Goal: Complete application form

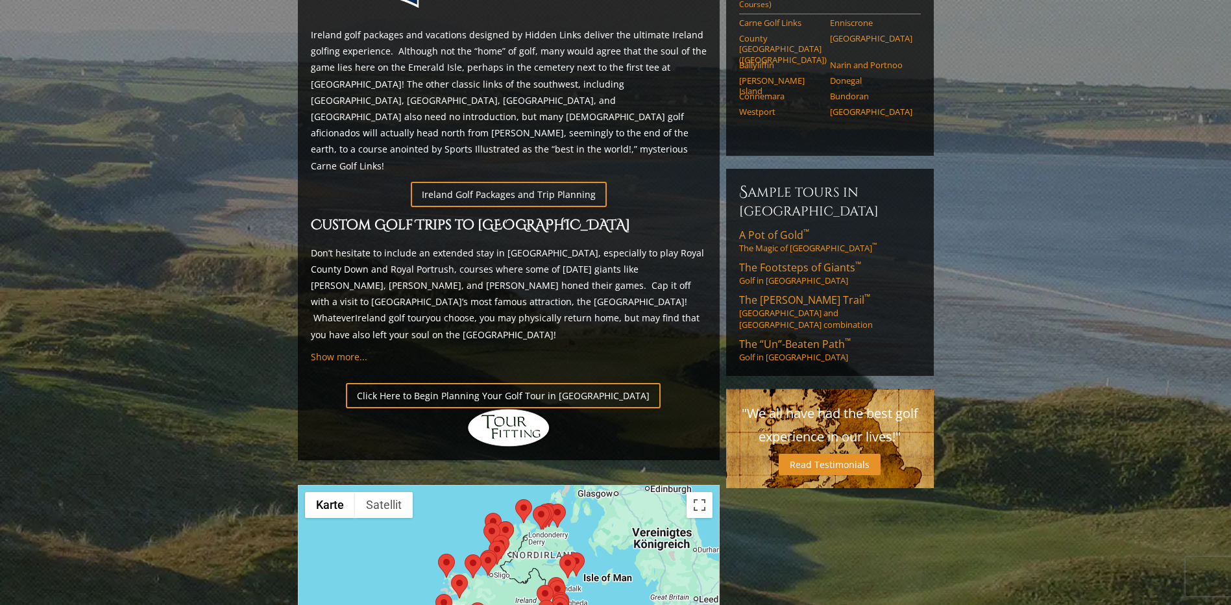
scroll to position [584, 0]
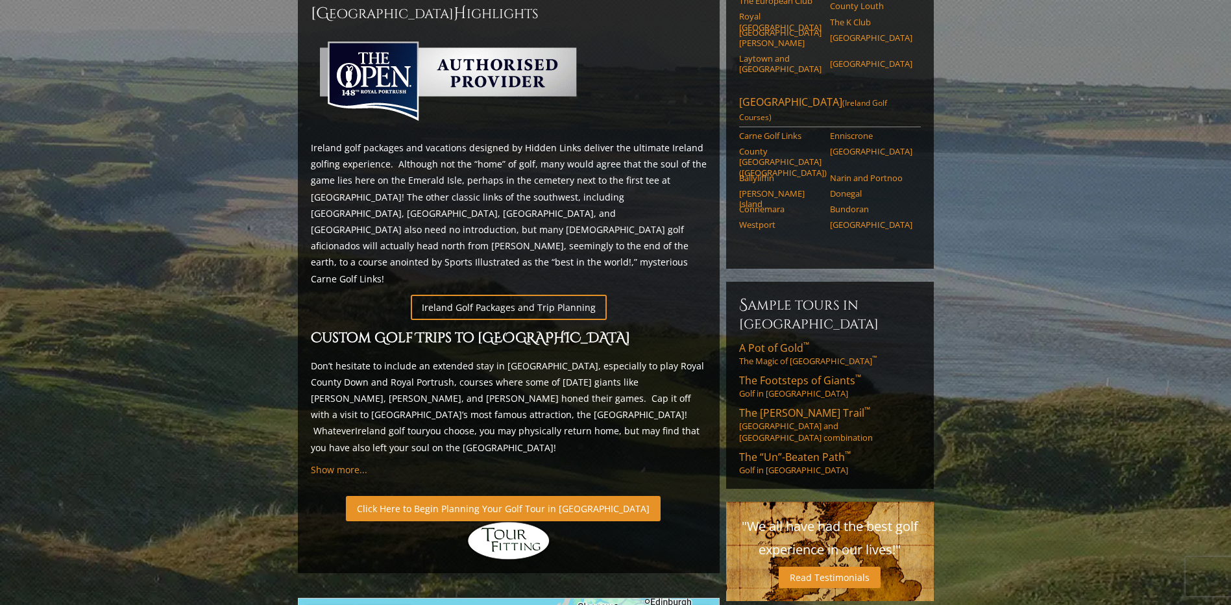
click at [516, 496] on link "Click Here to Begin Planning Your Golf Tour in [GEOGRAPHIC_DATA]" at bounding box center [503, 508] width 315 height 25
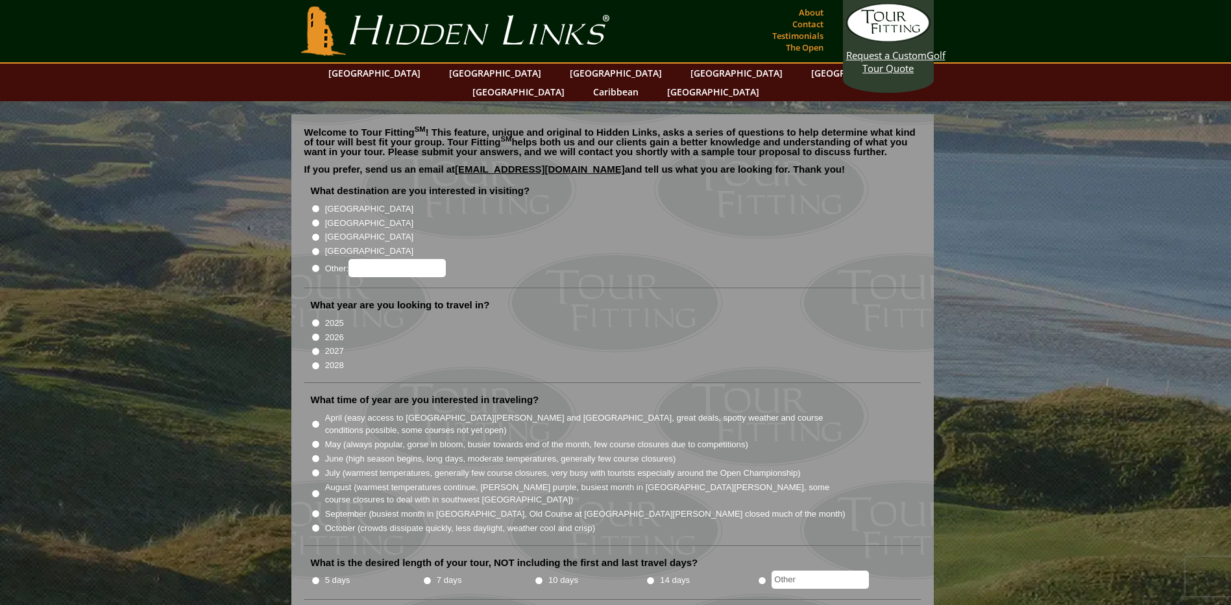
drag, startPoint x: 315, startPoint y: 185, endPoint x: 324, endPoint y: 202, distance: 19.5
click at [318, 201] on li "[GEOGRAPHIC_DATA]" at bounding box center [618, 208] width 614 height 14
click at [313, 204] on input "[GEOGRAPHIC_DATA]" at bounding box center [315, 208] width 8 height 8
radio input "true"
click at [317, 333] on input "2026" at bounding box center [315, 337] width 8 height 8
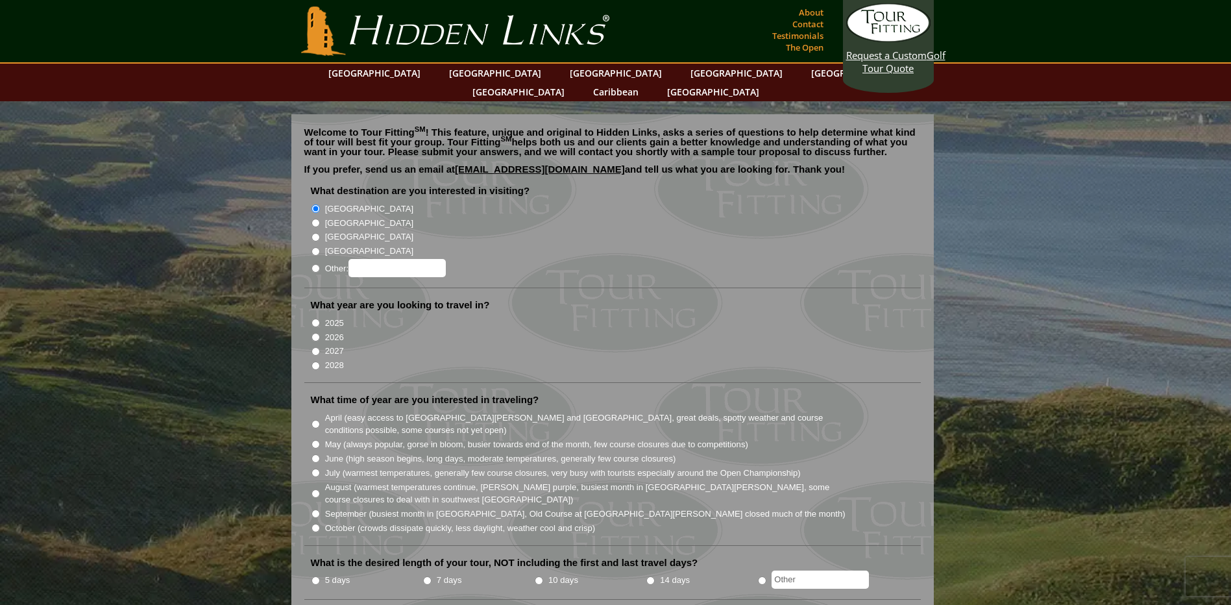
radio input "true"
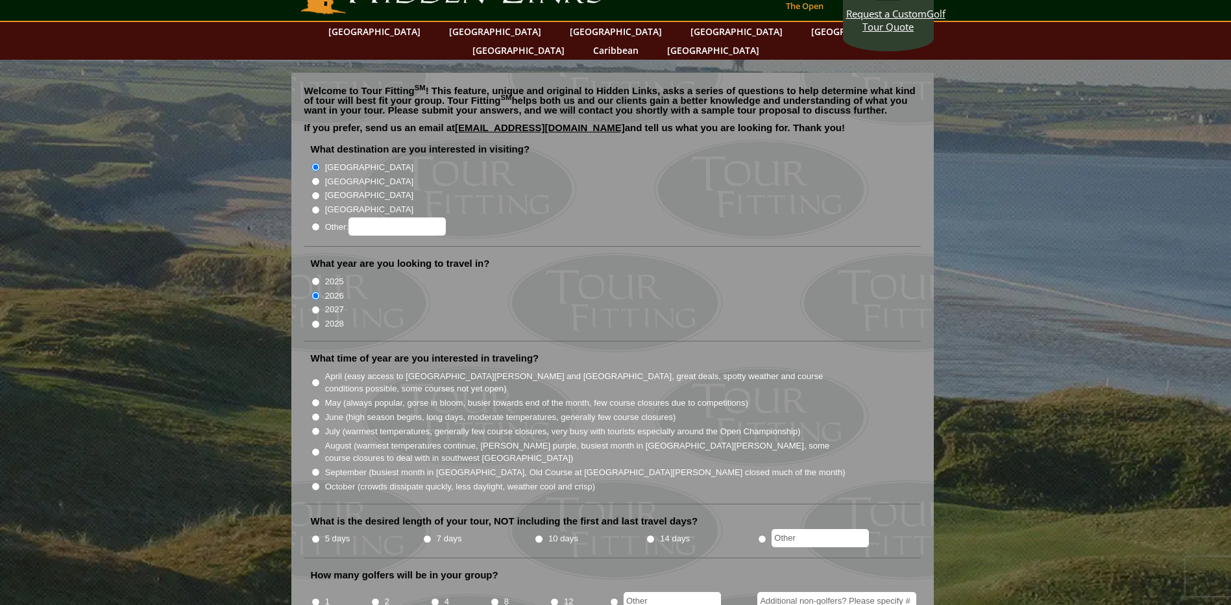
scroll to position [65, 0]
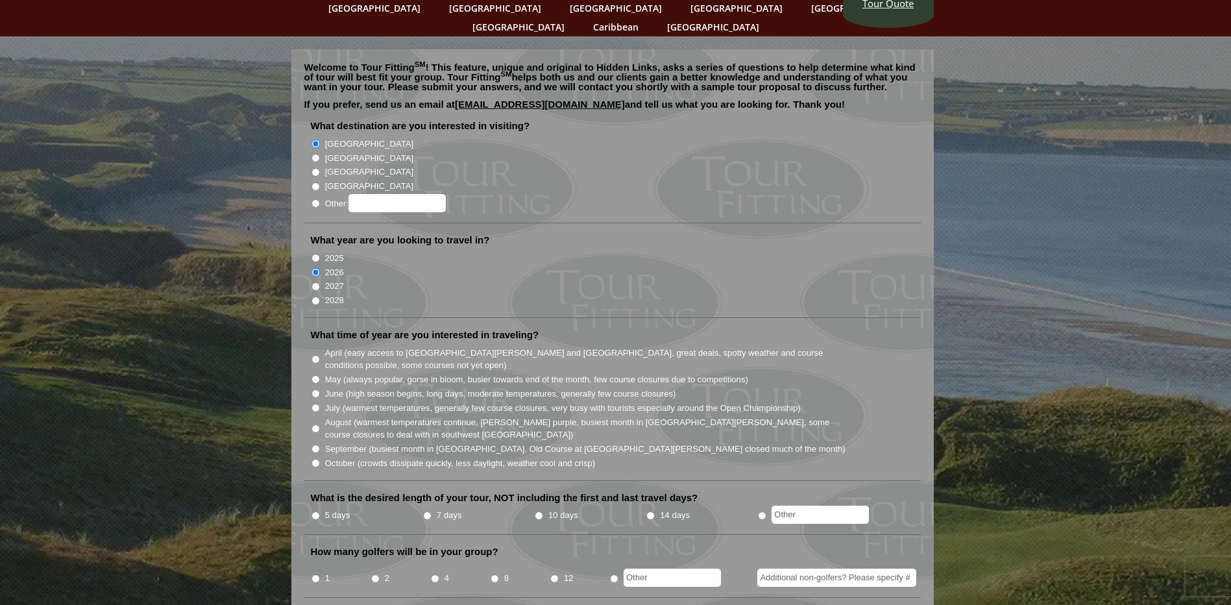
click at [313, 389] on input "June (high season begins, long days, moderate temperatures, generally few cours…" at bounding box center [315, 393] width 8 height 8
radio input "true"
click at [427, 511] on input "7 days" at bounding box center [427, 515] width 8 height 8
radio input "true"
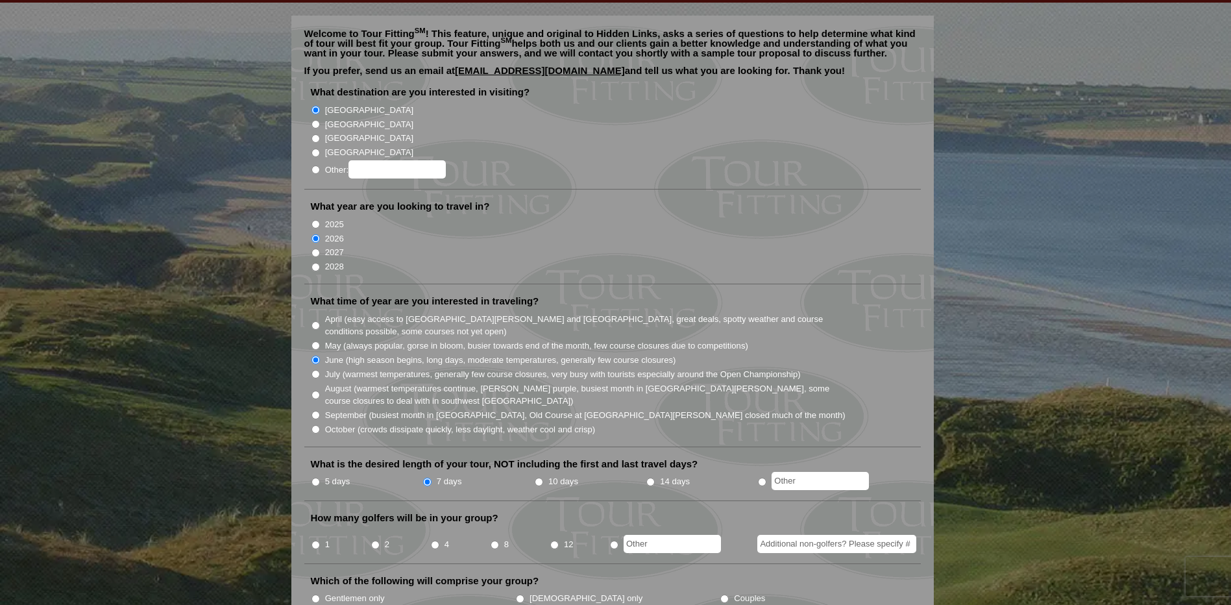
scroll to position [130, 0]
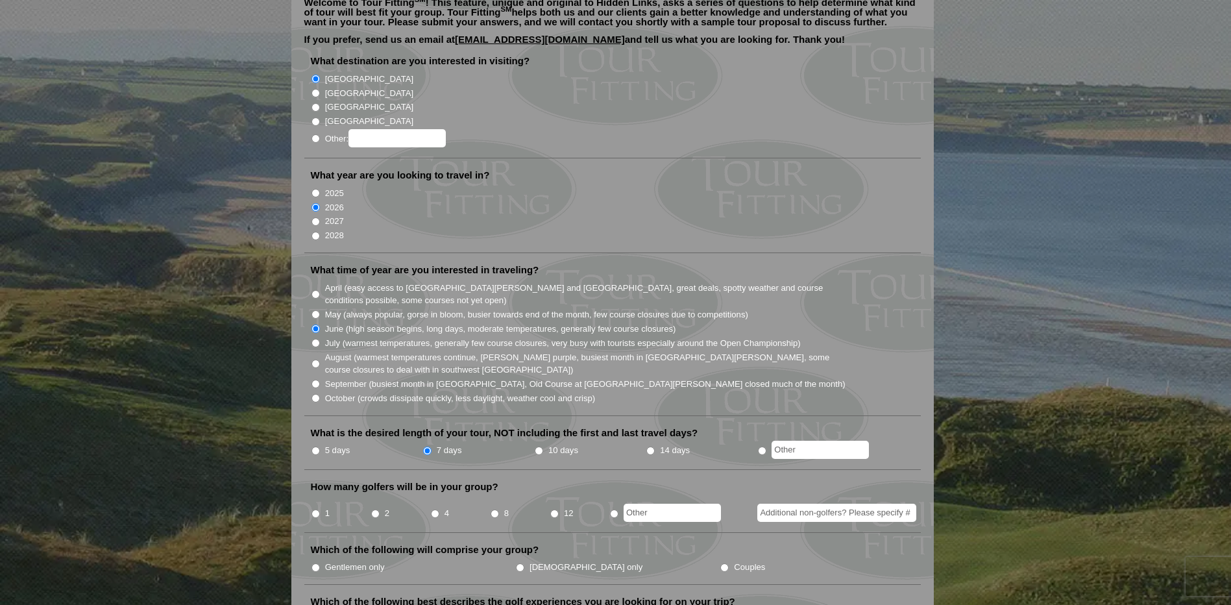
click at [433, 509] on input "4" at bounding box center [435, 513] width 8 height 8
radio input "true"
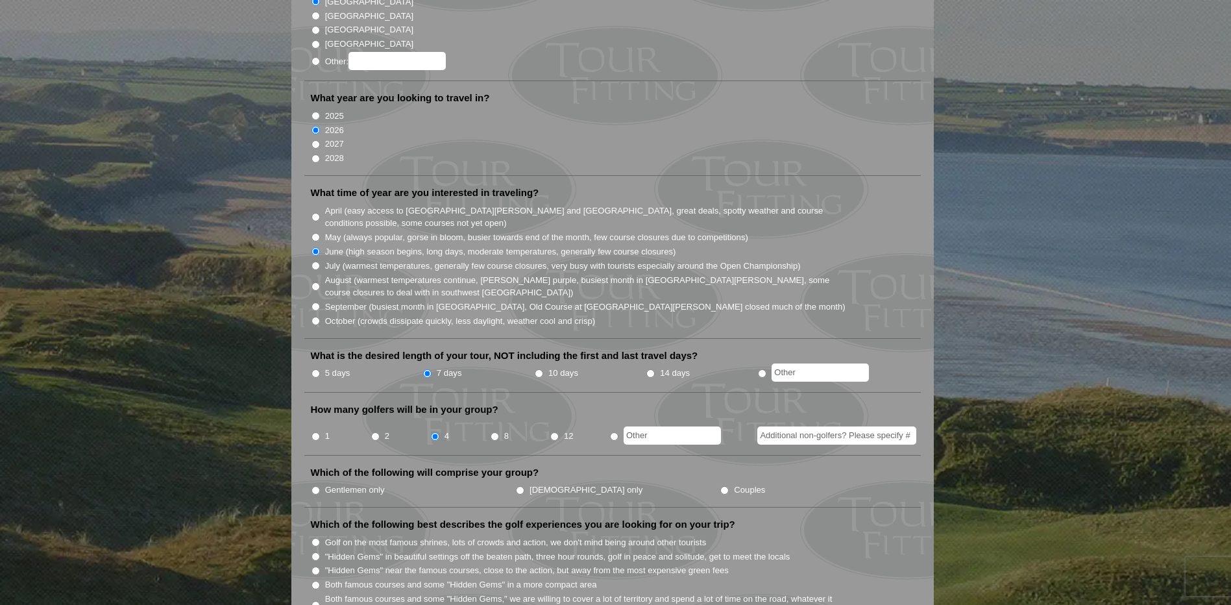
scroll to position [389, 0]
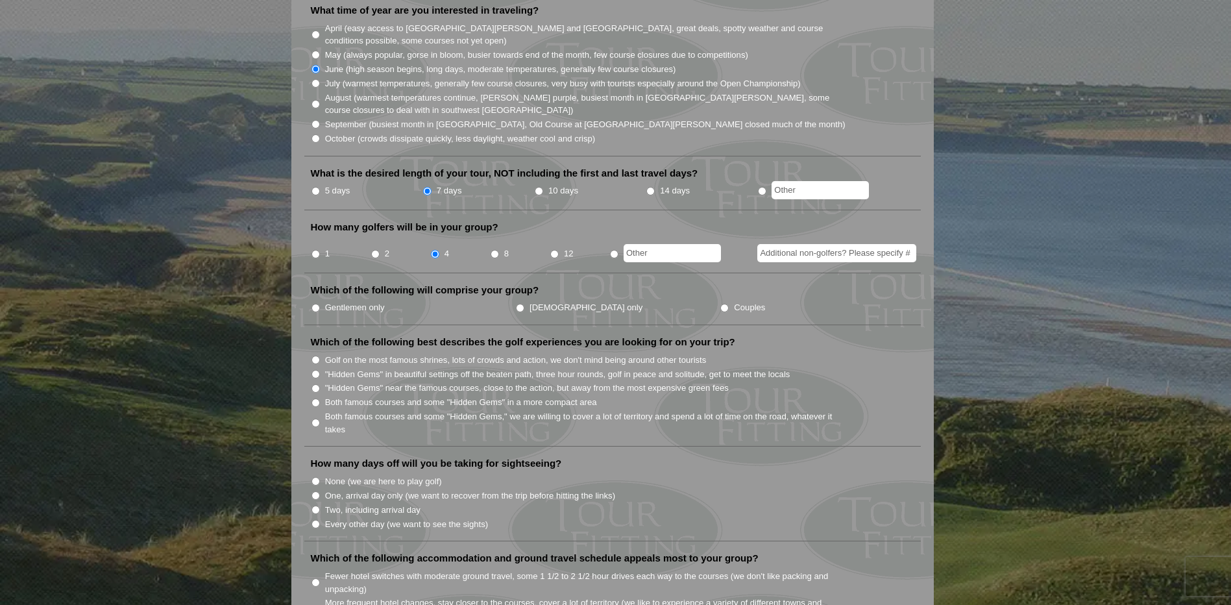
click at [720, 304] on input "Couples" at bounding box center [724, 308] width 8 height 8
radio input "true"
click at [313, 370] on input ""Hidden Gems" in beautiful settings off the beaten path, three hour rounds, gol…" at bounding box center [315, 374] width 8 height 8
radio input "true"
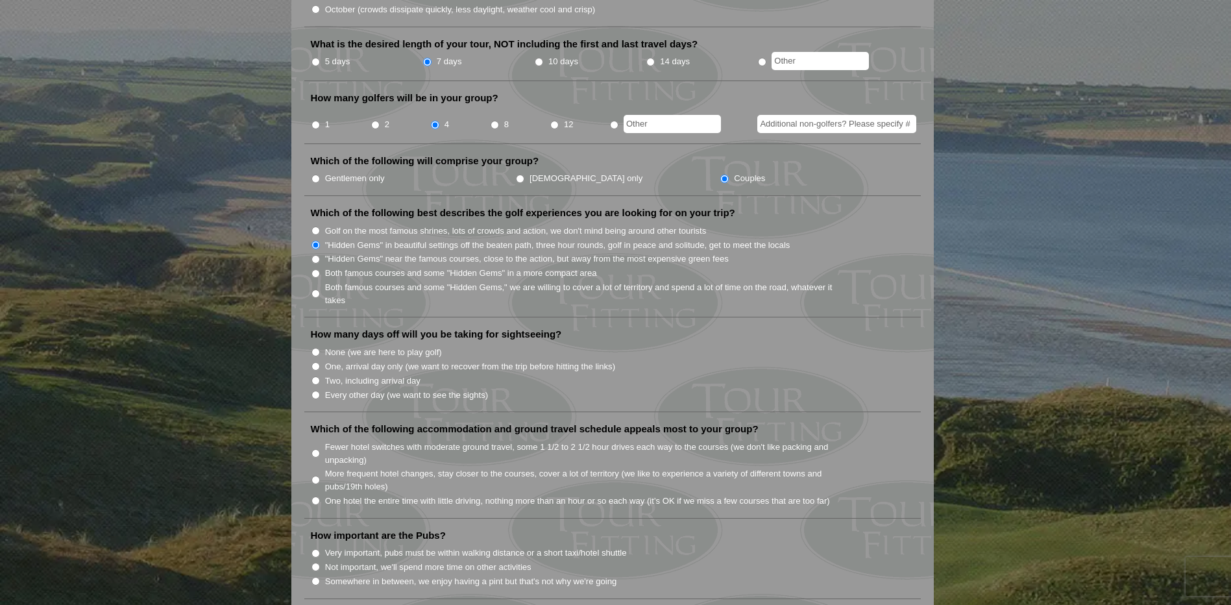
scroll to position [519, 0]
click at [315, 347] on input "None (we are here to play golf)" at bounding box center [315, 351] width 8 height 8
radio input "true"
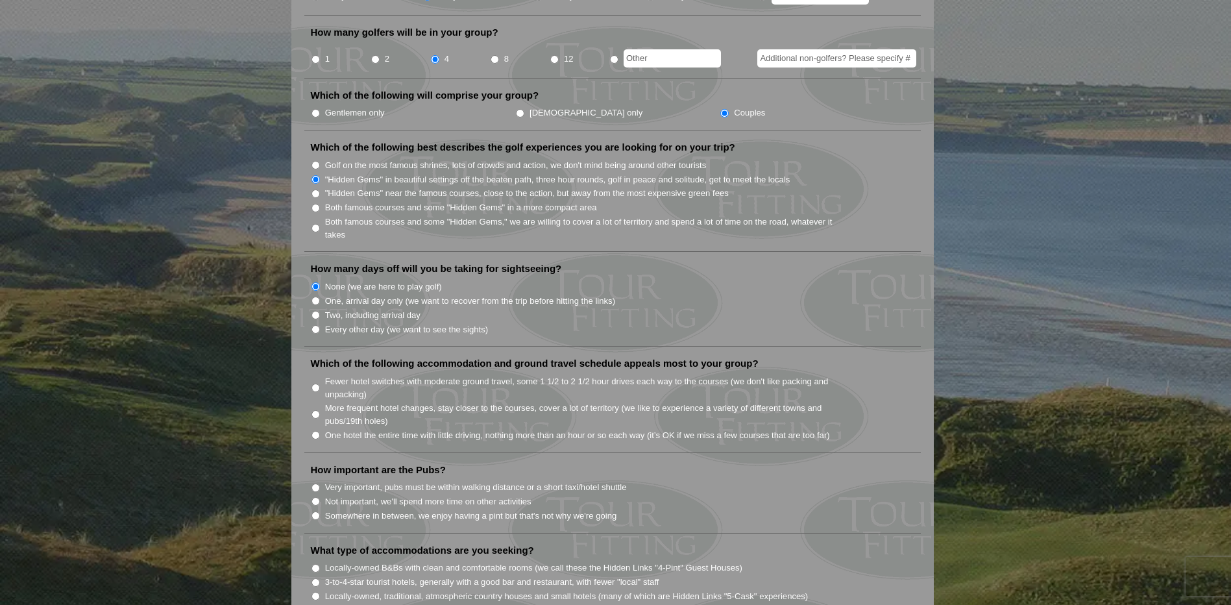
click at [315, 410] on input "More frequent hotel changes, stay closer to the courses, cover a lot of territo…" at bounding box center [315, 414] width 8 height 8
radio input "true"
click at [313, 483] on input "Very important, pubs must be within walking distance or a short taxi/hotel shut…" at bounding box center [315, 487] width 8 height 8
radio input "true"
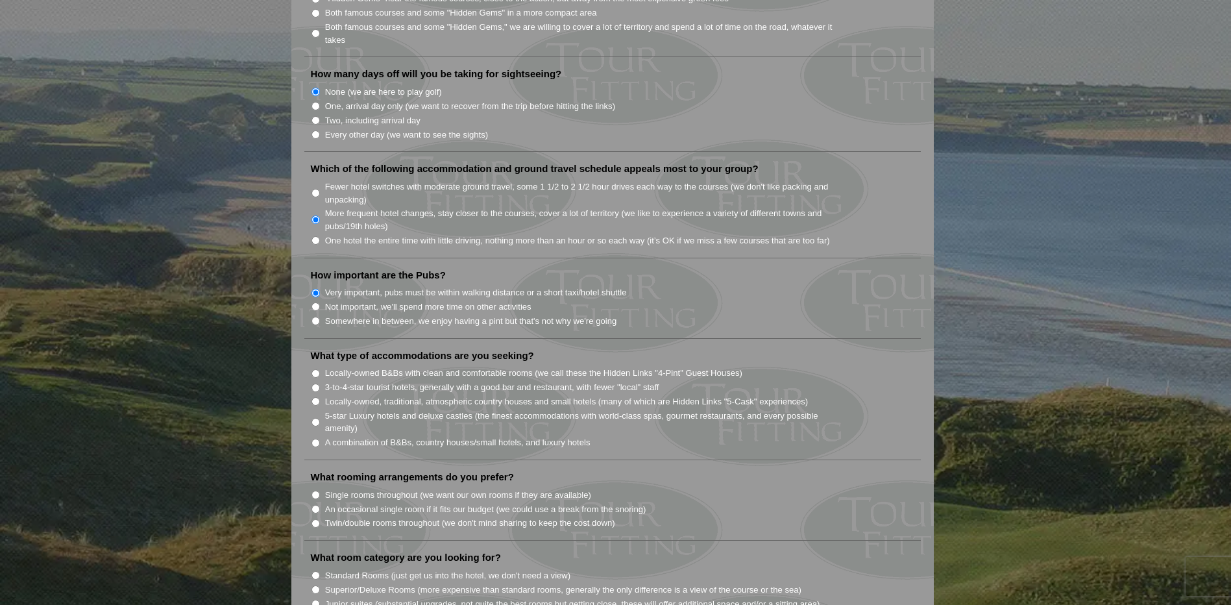
click at [315, 383] on input "3-to-4-star tourist hotels, generally with a good bar and restaurant, with fewe…" at bounding box center [315, 387] width 8 height 8
radio input "true"
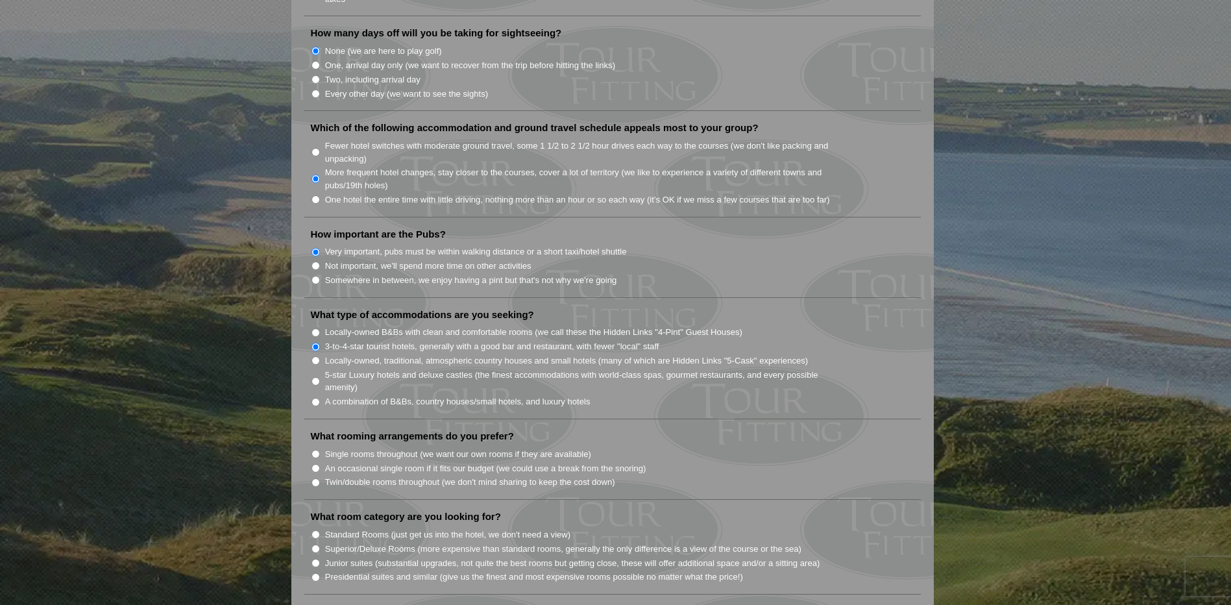
scroll to position [973, 0]
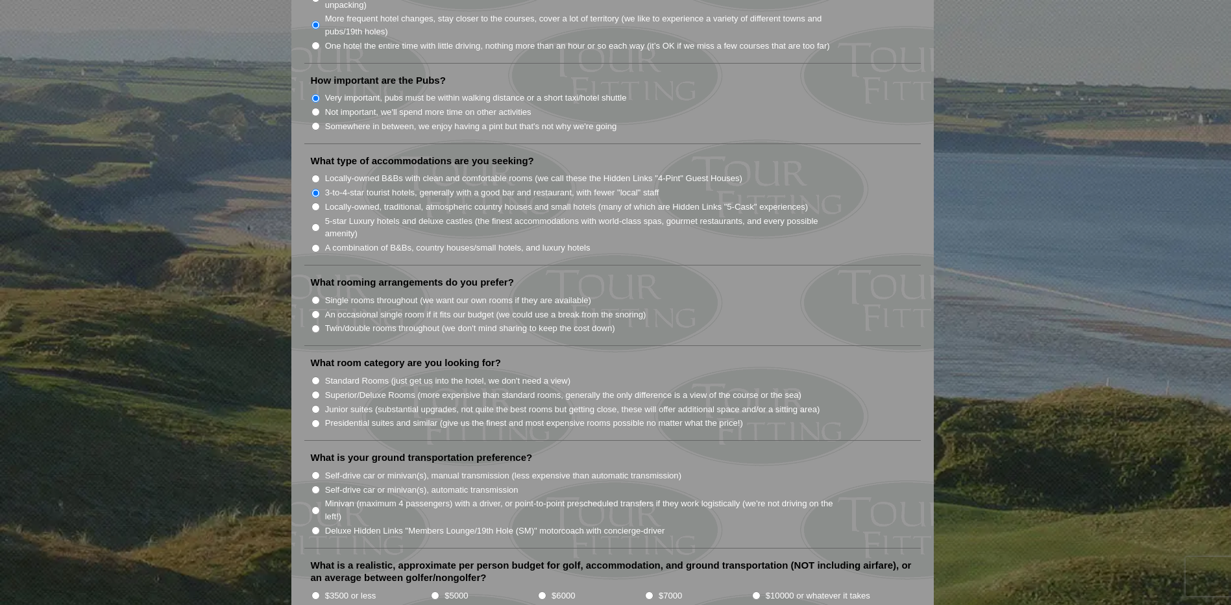
click at [317, 324] on input "Twin/double rooms throughout (we don't mind sharing to keep the cost down)" at bounding box center [315, 328] width 8 height 8
radio input "true"
click at [316, 391] on input "Superior/Deluxe Rooms (more expensive than standard rooms, generally the only d…" at bounding box center [315, 395] width 8 height 8
radio input "true"
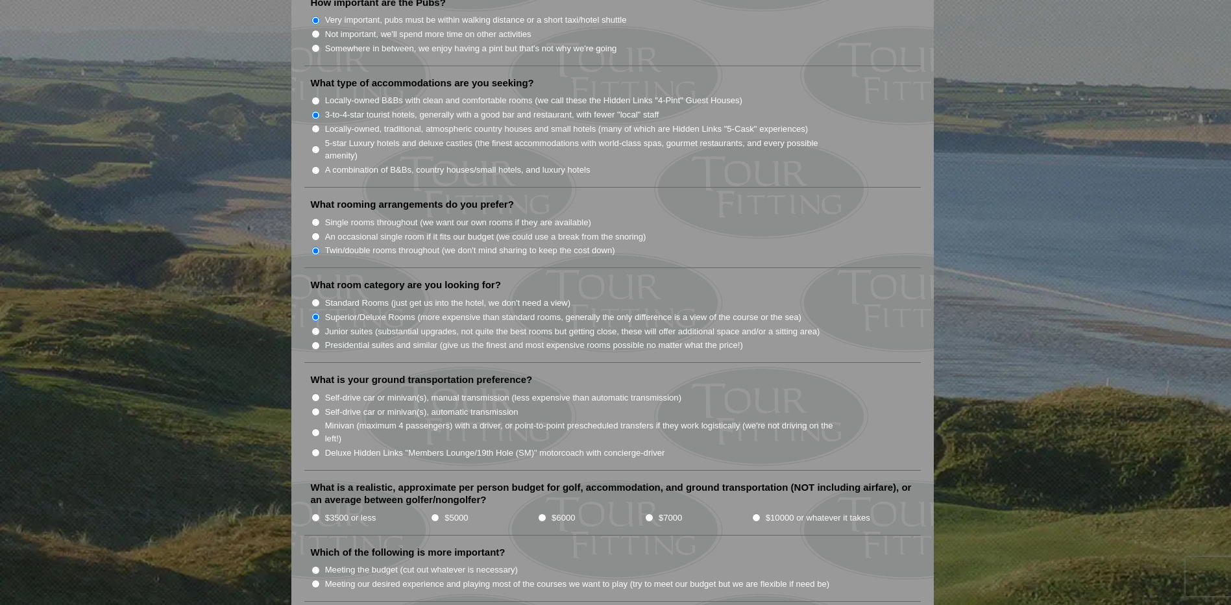
scroll to position [1168, 0]
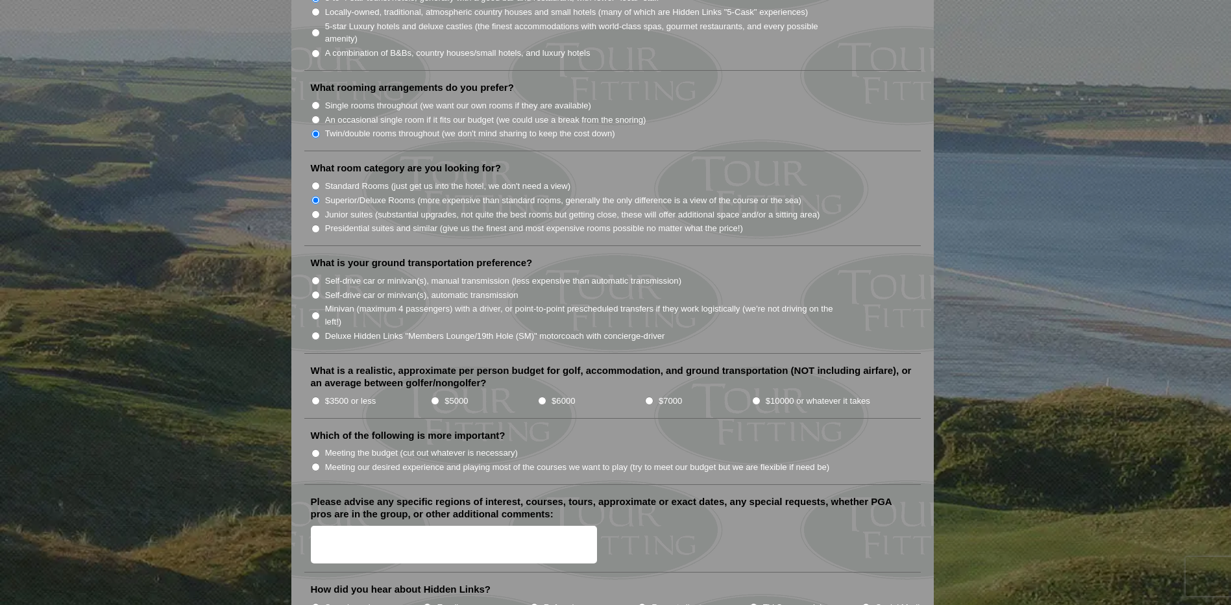
click at [316, 332] on input "Deluxe Hidden Links "Members Lounge/19th Hole (SM)" motorcoach with concierge-d…" at bounding box center [315, 336] width 8 height 8
radio input "true"
click at [313, 396] on input "$3500 or less" at bounding box center [315, 400] width 8 height 8
radio input "true"
click at [316, 463] on input "Meeting our desired experience and playing most of the courses we want to play …" at bounding box center [315, 467] width 8 height 8
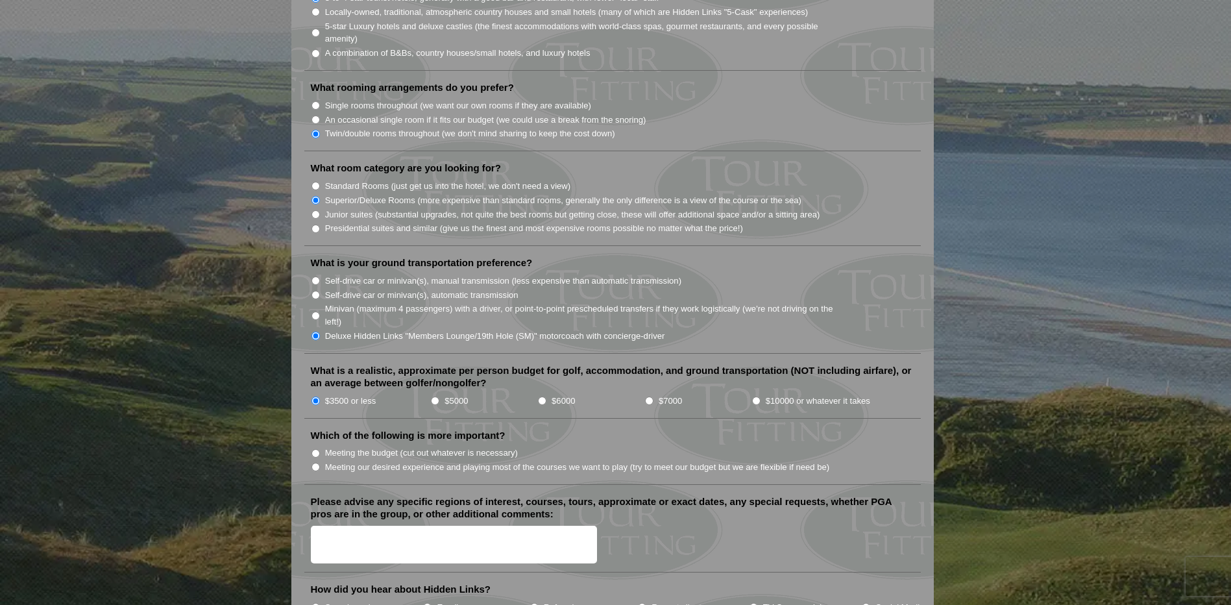
radio input "true"
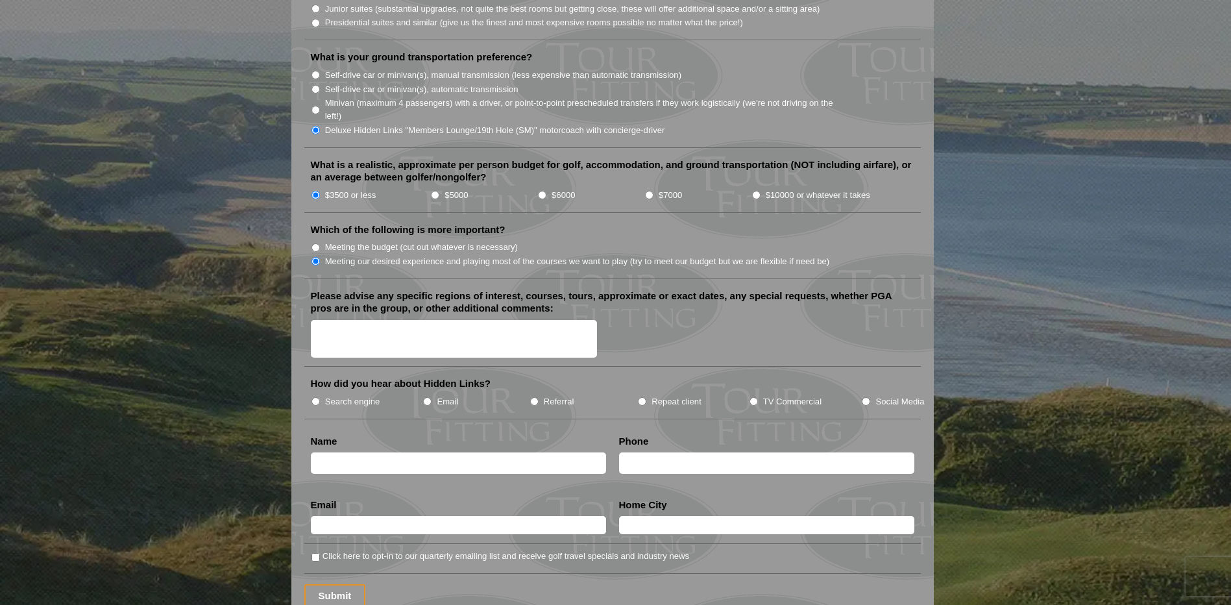
scroll to position [1362, 0]
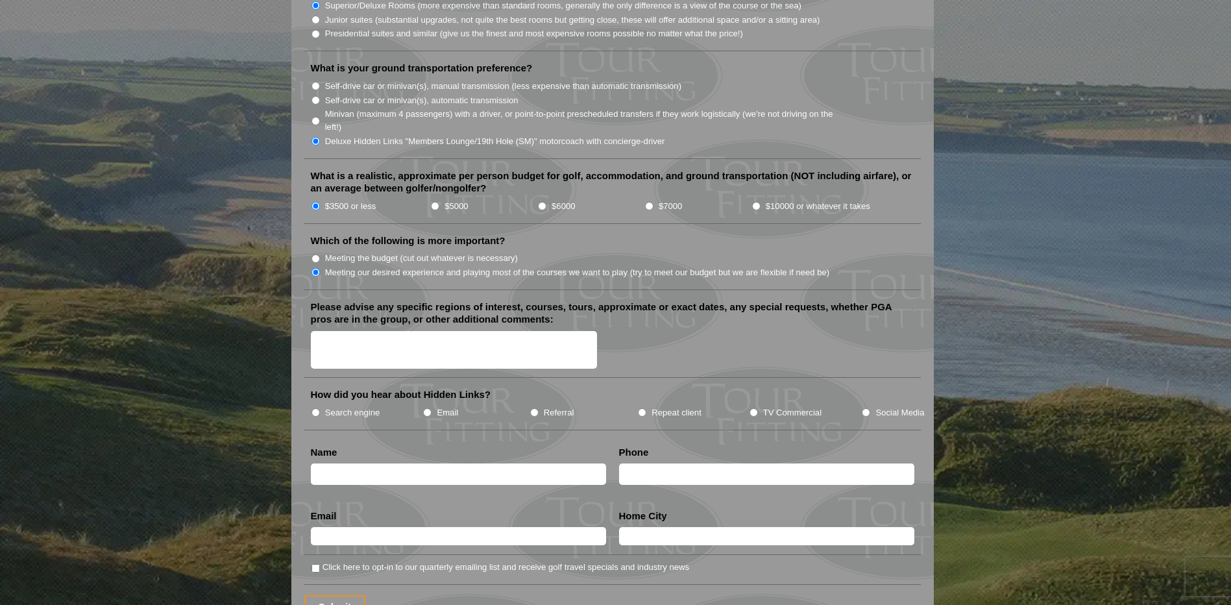
click at [316, 408] on input "Search engine" at bounding box center [315, 412] width 8 height 8
radio input "true"
click at [359, 463] on input "text" at bounding box center [458, 473] width 295 height 21
type input "Rudolf Jeker"
click at [636, 463] on input "text" at bounding box center [766, 473] width 295 height 21
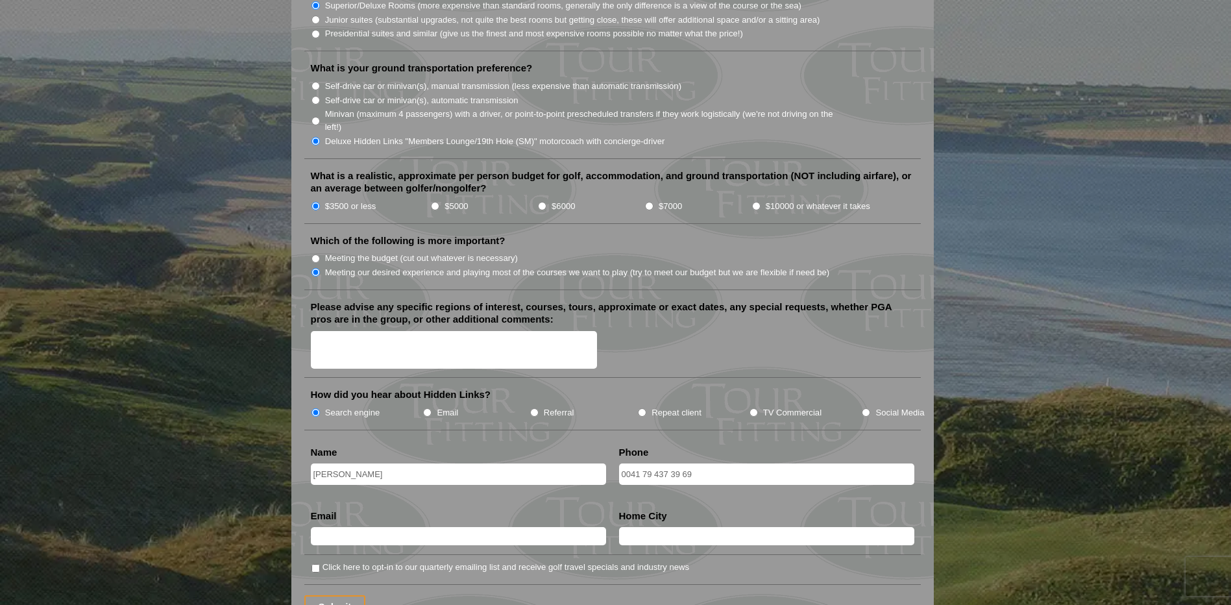
type input "0041 79 437 39 69"
click at [333, 527] on input "text" at bounding box center [458, 536] width 295 height 18
type input "jeker.ruedi@bluewin.ch"
click at [637, 527] on input "text" at bounding box center [766, 536] width 295 height 18
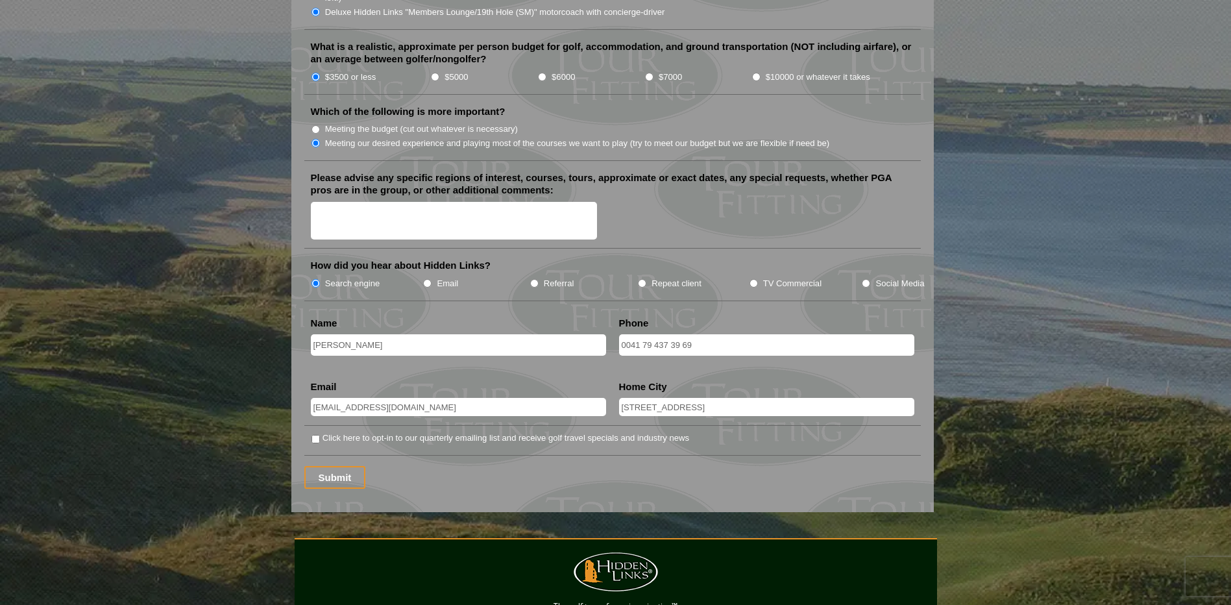
scroll to position [1492, 0]
type input "Baslerstrasse 5, CH-4600 Olten Switzerland"
click at [314, 434] on input "Click here to opt-in to our quarterly emailing list and receive golf travel spe…" at bounding box center [315, 438] width 8 height 8
checkbox input "true"
click at [342, 465] on input "Submit" at bounding box center [335, 476] width 62 height 23
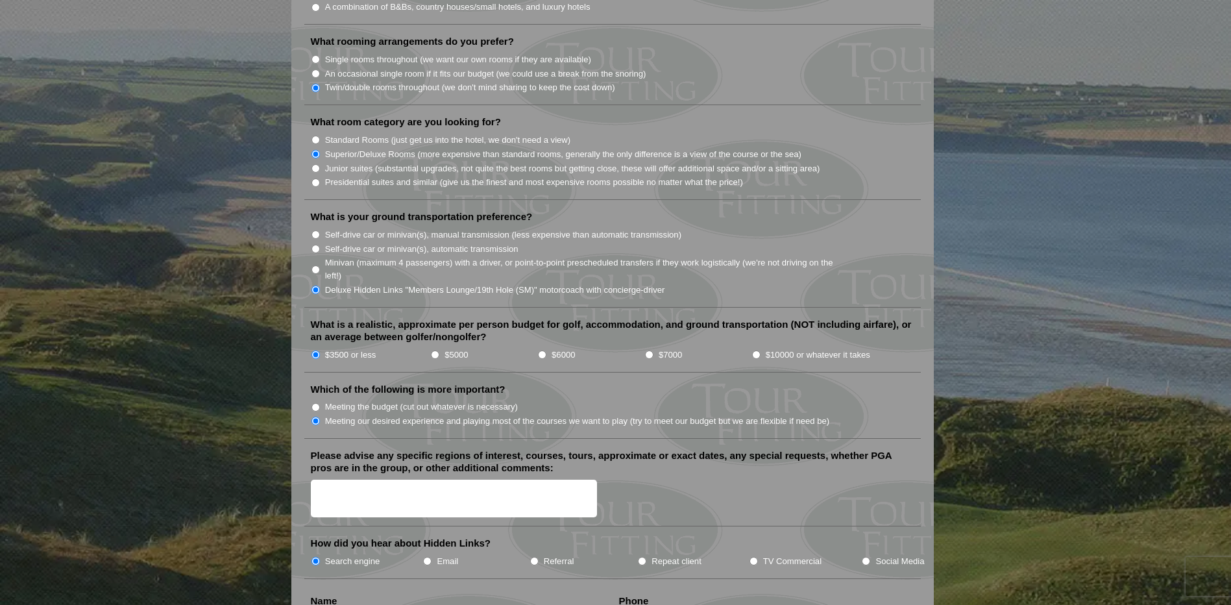
scroll to position [1362, 0]
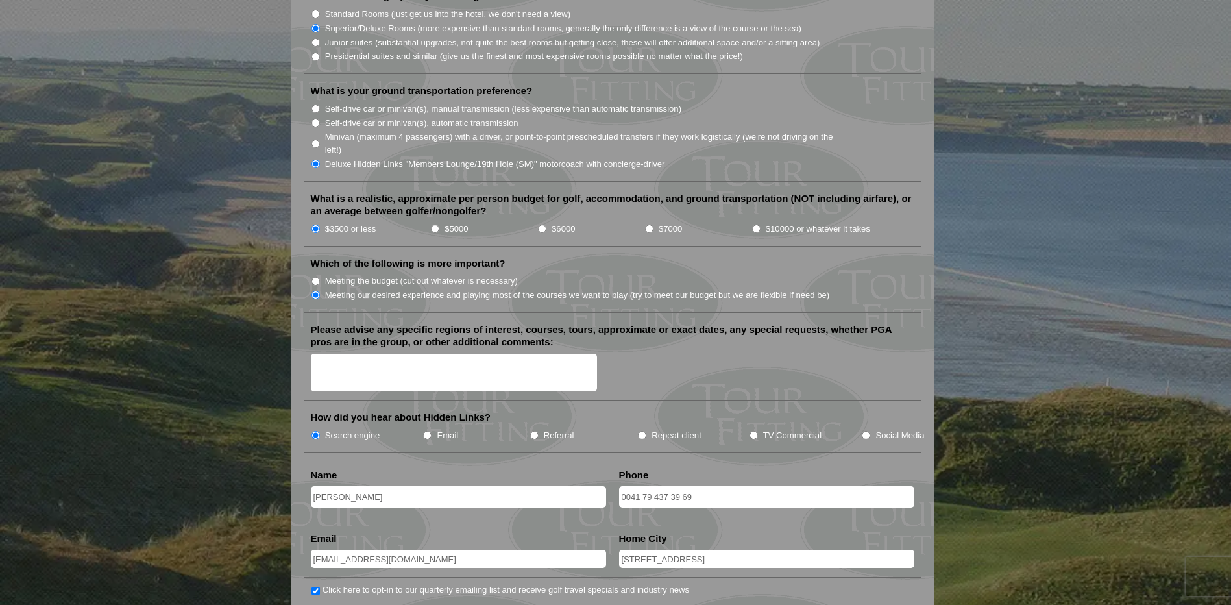
click at [340, 354] on textarea "Please advise any specific regions of interest, courses, tours, approximate or …" at bounding box center [454, 373] width 287 height 38
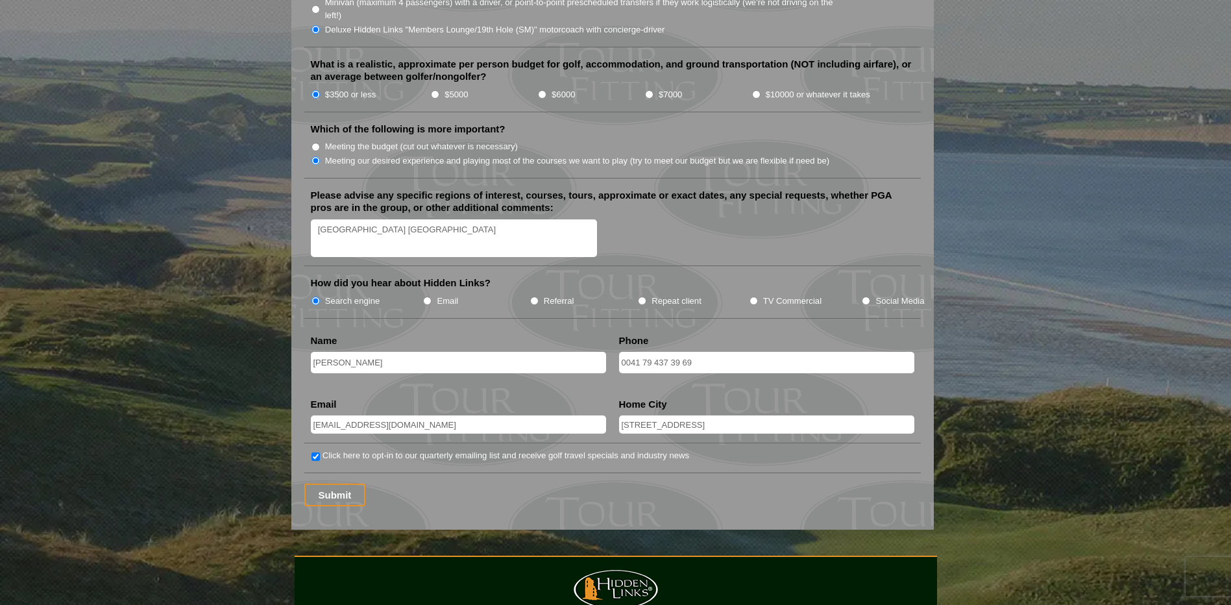
scroll to position [1622, 0]
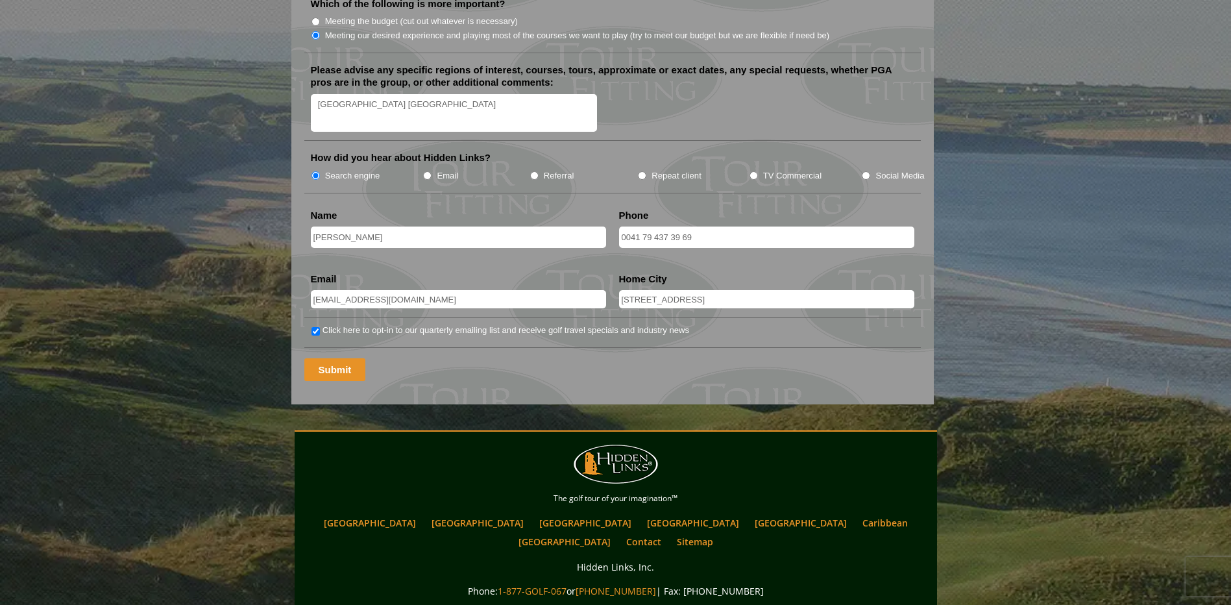
type textarea "Dublin South of Ireland"
click at [342, 358] on input "Submit" at bounding box center [335, 369] width 62 height 23
